Goal: Task Accomplishment & Management: Manage account settings

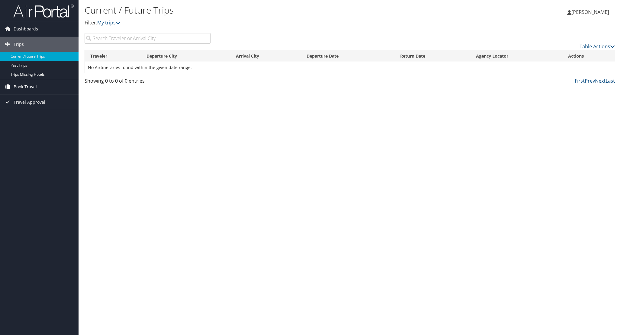
click at [34, 89] on span "Book Travel" at bounding box center [25, 86] width 23 height 15
click at [32, 117] on link "Book/Manage Online Trips" at bounding box center [39, 117] width 78 height 9
click at [592, 12] on span "[PERSON_NAME]" at bounding box center [589, 12] width 37 height 7
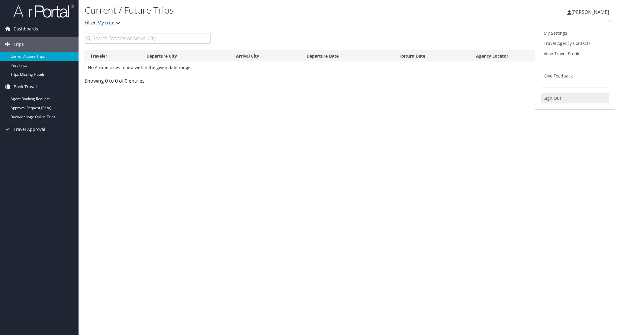
click at [557, 99] on link "Sign Out" at bounding box center [574, 98] width 67 height 10
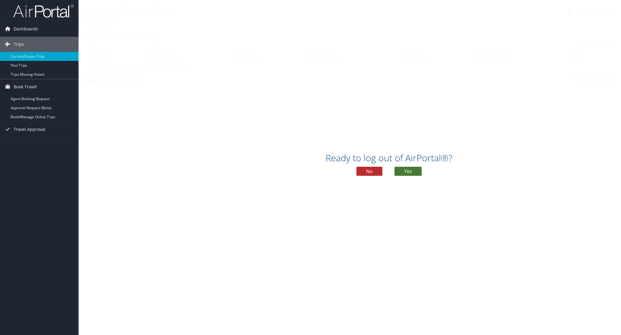
click at [405, 171] on button "Yes" at bounding box center [407, 171] width 27 height 9
